Goal: Participate in discussion

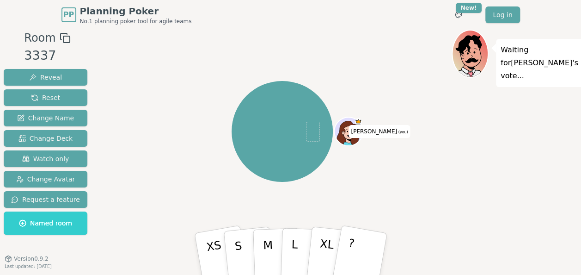
click at [63, 36] on rect at bounding box center [66, 39] width 6 height 6
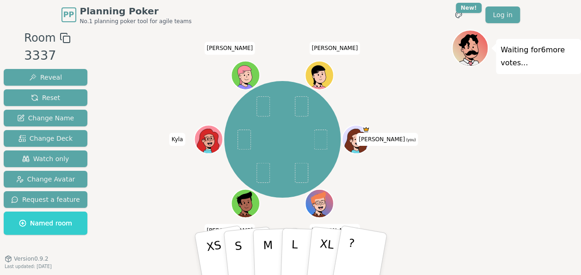
click at [104, 183] on div "Room 3337 Reveal Reset Change Name Change Deck Watch only Change Avatar Request…" at bounding box center [290, 157] width 581 height 254
click at [136, 89] on div "[PERSON_NAME] (you) [PERSON_NAME] [PERSON_NAME] [PERSON_NAME] [PERSON_NAME] [PE…" at bounding box center [282, 139] width 339 height 186
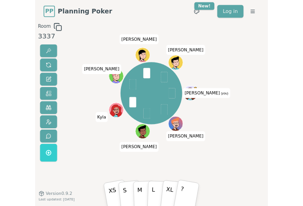
scroll to position [16, 0]
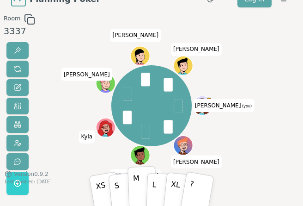
click at [141, 187] on button "M" at bounding box center [142, 187] width 29 height 43
click at [258, 67] on div "Room 3337 [PERSON_NAME] (you) [PERSON_NAME] [PERSON_NAME] [PERSON_NAME] [PERSON…" at bounding box center [151, 141] width 303 height 254
click at [259, 37] on div "Room 3337 [PERSON_NAME] (you) [PERSON_NAME] [PERSON_NAME] [PERSON_NAME] [PERSON…" at bounding box center [151, 141] width 303 height 254
drag, startPoint x: 219, startPoint y: 137, endPoint x: 276, endPoint y: 143, distance: 57.6
click at [276, 143] on div "Room 3337 [PERSON_NAME] (you) [PERSON_NAME] [PERSON_NAME] [PERSON_NAME] [PERSON…" at bounding box center [151, 141] width 303 height 254
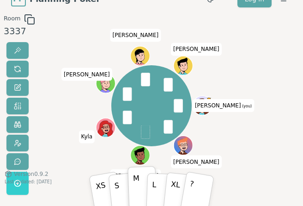
click at [276, 143] on div "Room 3337 [PERSON_NAME] (you) [PERSON_NAME] [PERSON_NAME] [PERSON_NAME] [PERSON…" at bounding box center [151, 141] width 303 height 254
click at [275, 126] on div "Room 3337 [PERSON_NAME] (you) [PERSON_NAME] [PERSON_NAME] [PERSON_NAME] [PERSON…" at bounding box center [151, 141] width 303 height 254
click at [261, 31] on div "Room 3337 [PERSON_NAME] (you) [PERSON_NAME] [PERSON_NAME] [PERSON_NAME] [PERSON…" at bounding box center [151, 141] width 303 height 254
click at [269, 49] on div "Room 3337 [PERSON_NAME] (you) [PERSON_NAME] [PERSON_NAME] [PERSON_NAME] [PERSON…" at bounding box center [151, 141] width 303 height 254
click at [266, 54] on div "Room 3337 [PERSON_NAME] (you) [PERSON_NAME] [PERSON_NAME] [PERSON_NAME] [PERSON…" at bounding box center [151, 141] width 303 height 254
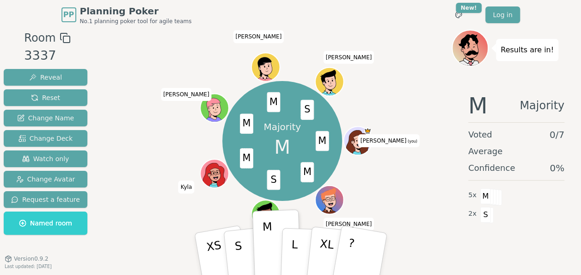
scroll to position [9, 0]
